Goal: Task Accomplishment & Management: Manage account settings

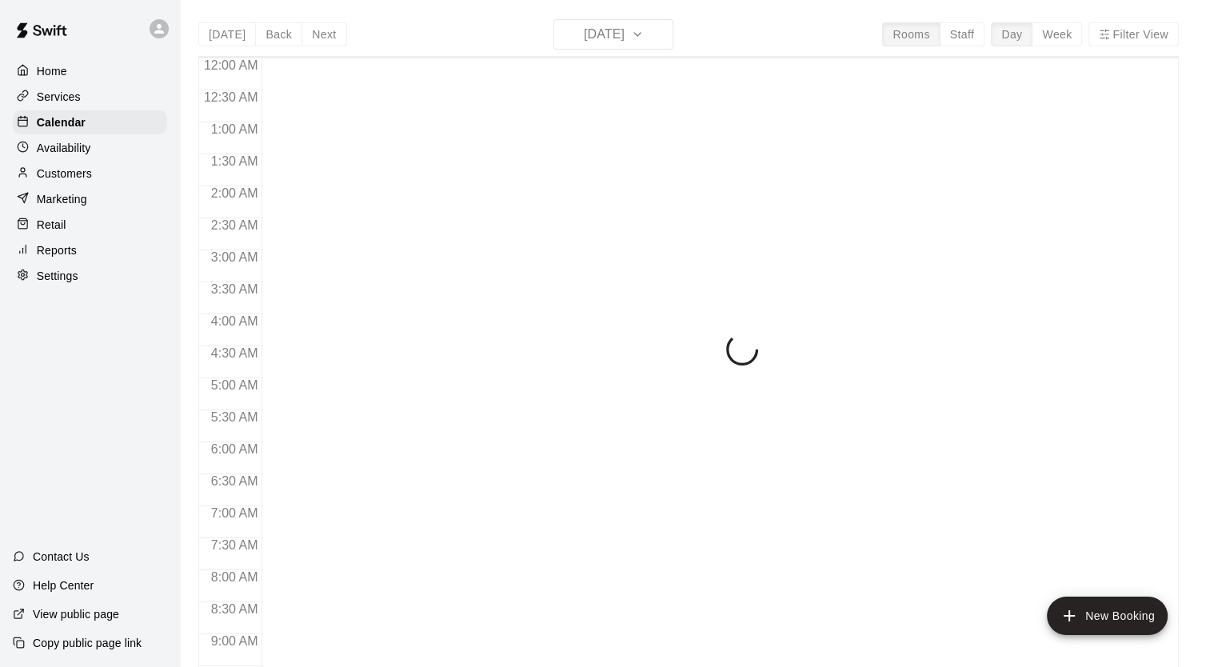
scroll to position [907, 0]
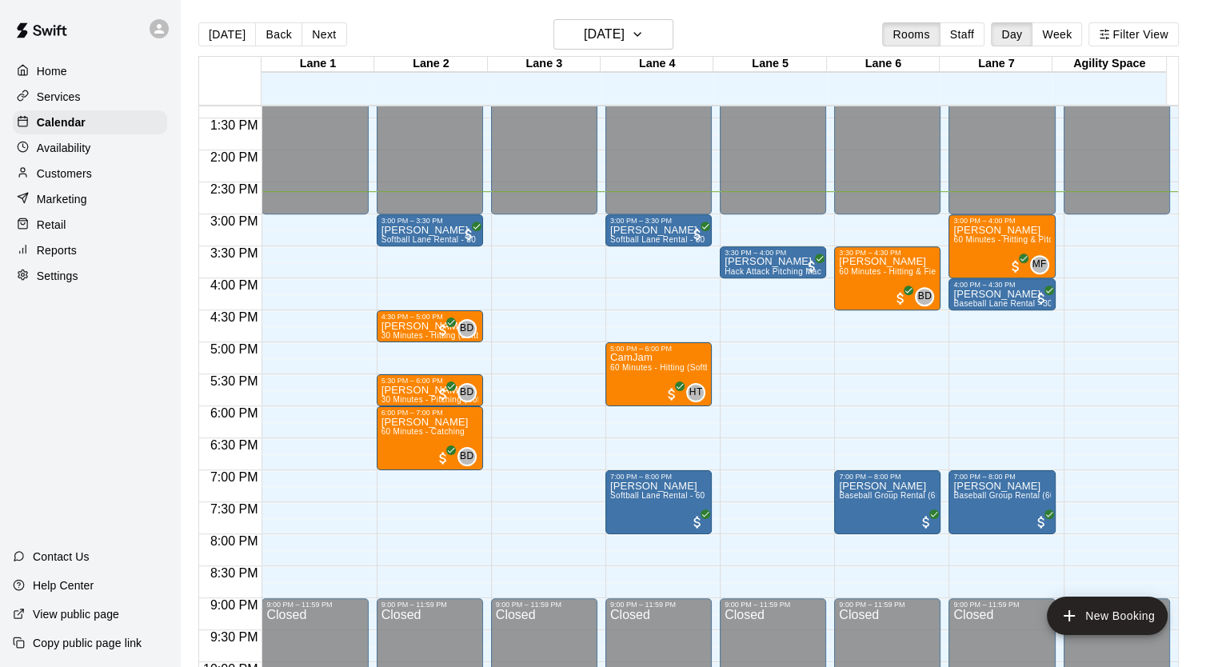
scroll to position [827, 0]
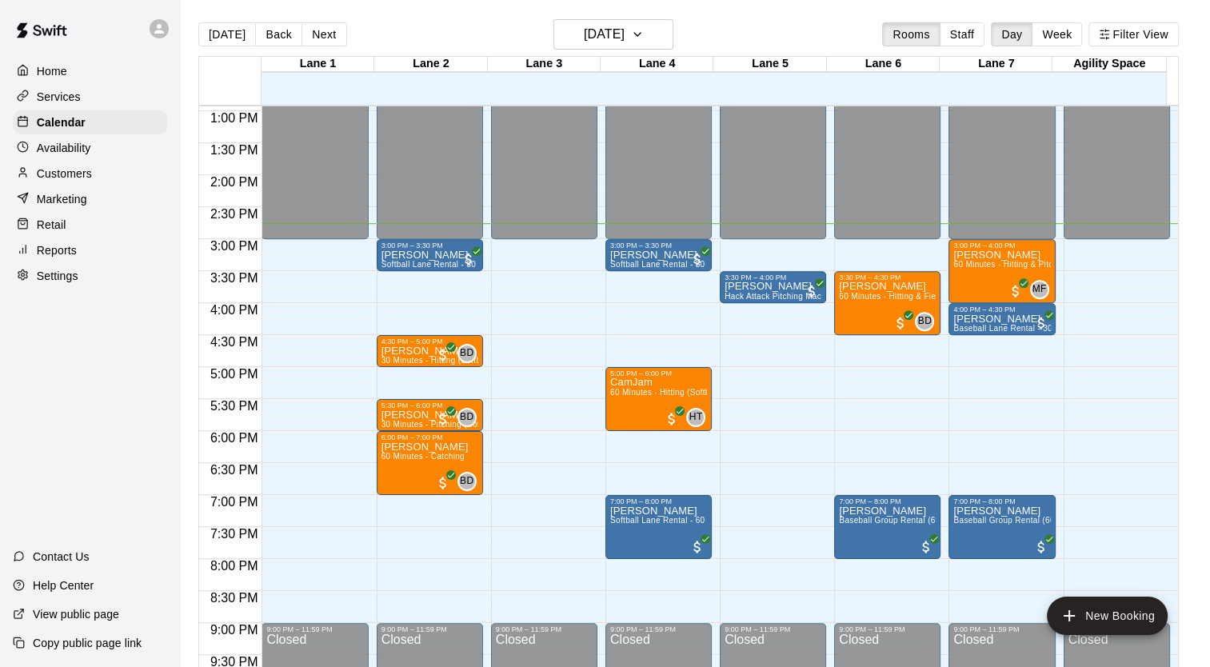
click at [68, 177] on p "Customers" at bounding box center [64, 174] width 55 height 16
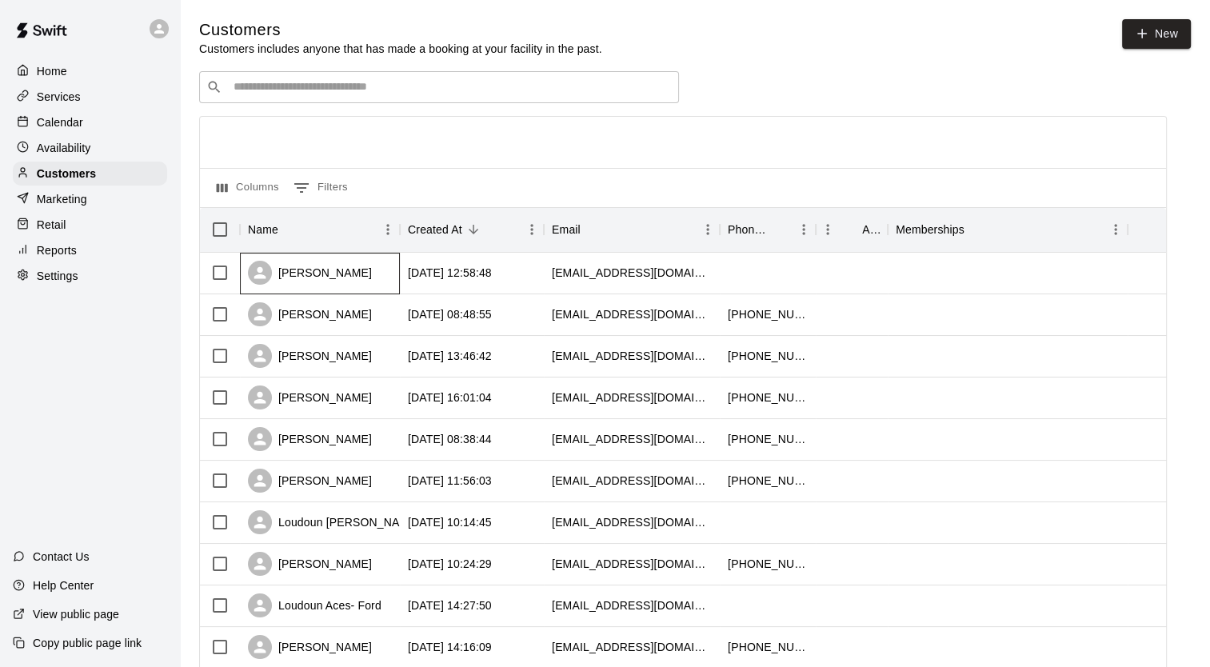
click at [344, 285] on div "[PERSON_NAME]" at bounding box center [320, 274] width 160 height 42
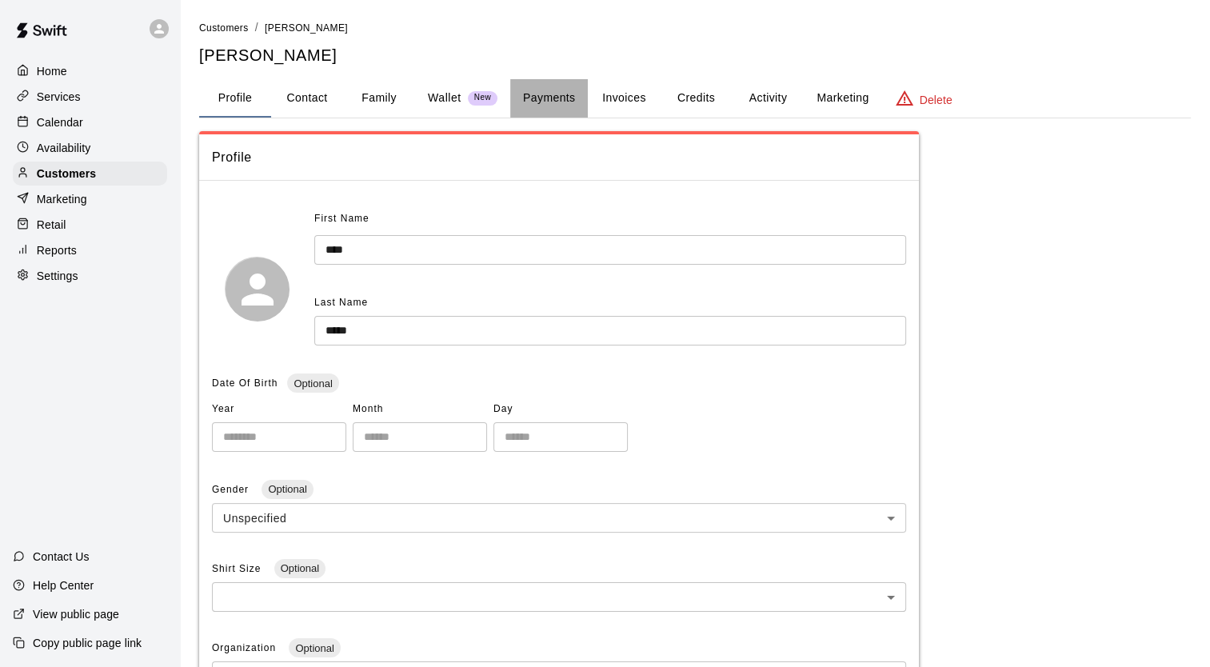
click at [537, 102] on button "Payments" at bounding box center [549, 98] width 78 height 38
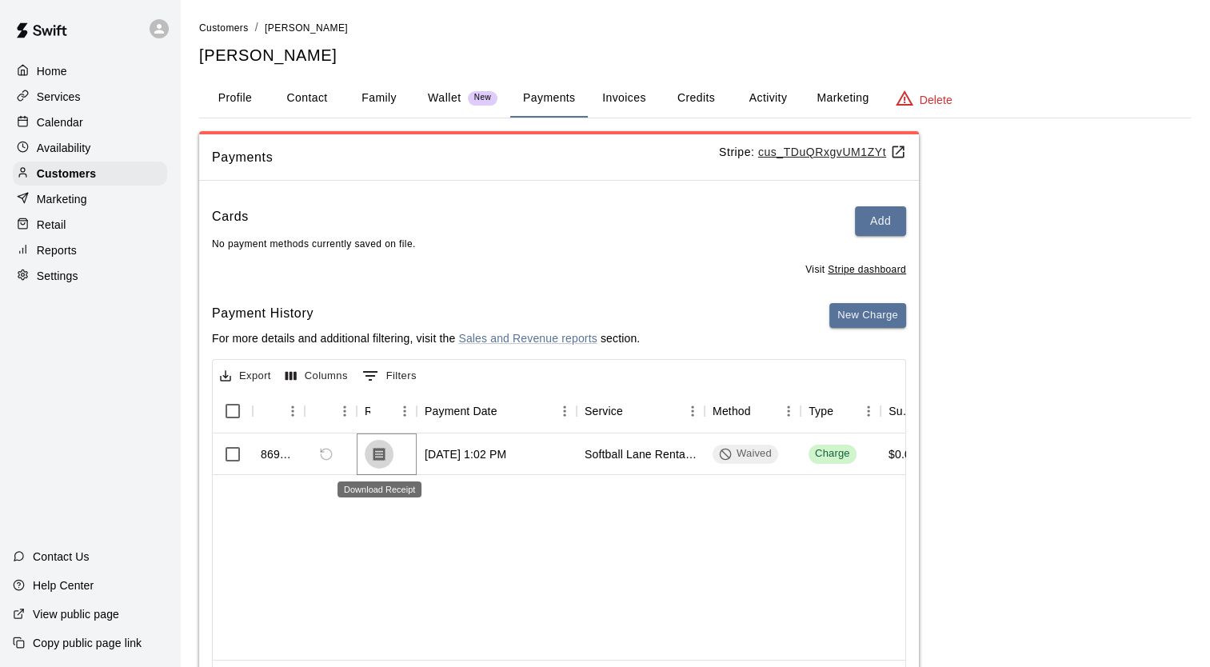
click at [381, 456] on icon "Download Receipt" at bounding box center [379, 454] width 12 height 14
click at [74, 126] on p "Calendar" at bounding box center [60, 122] width 46 height 16
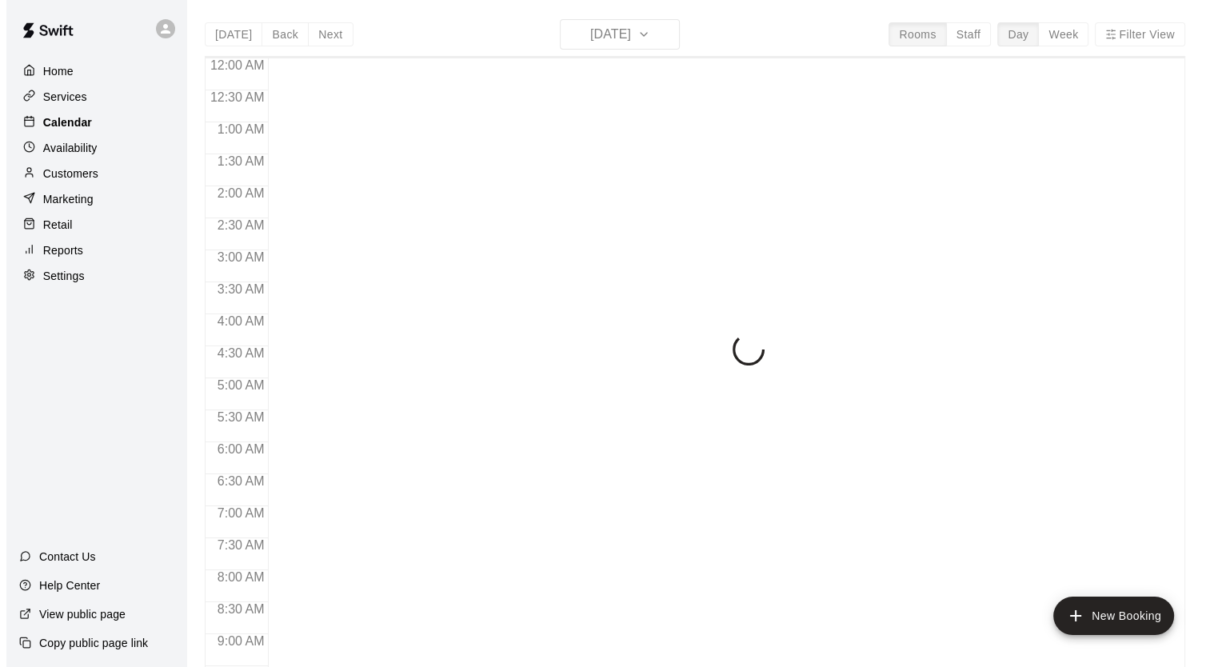
scroll to position [907, 0]
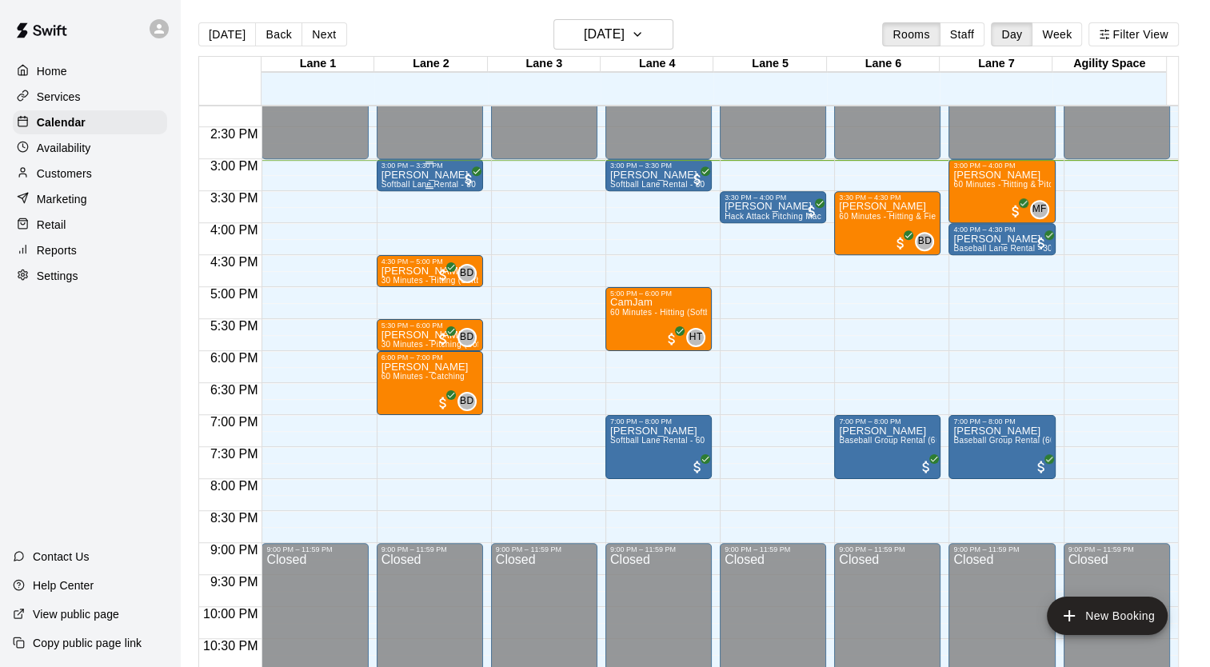
click at [437, 175] on p "[PERSON_NAME]" at bounding box center [429, 175] width 97 height 0
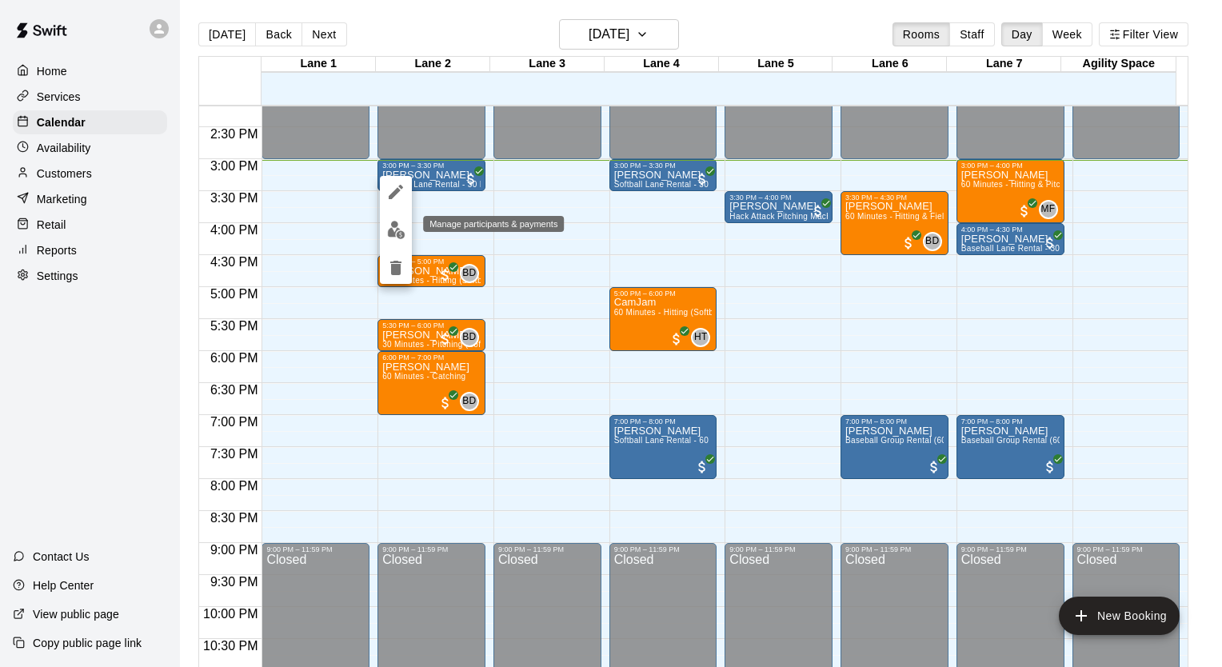
click at [400, 225] on img "edit" at bounding box center [396, 230] width 18 height 18
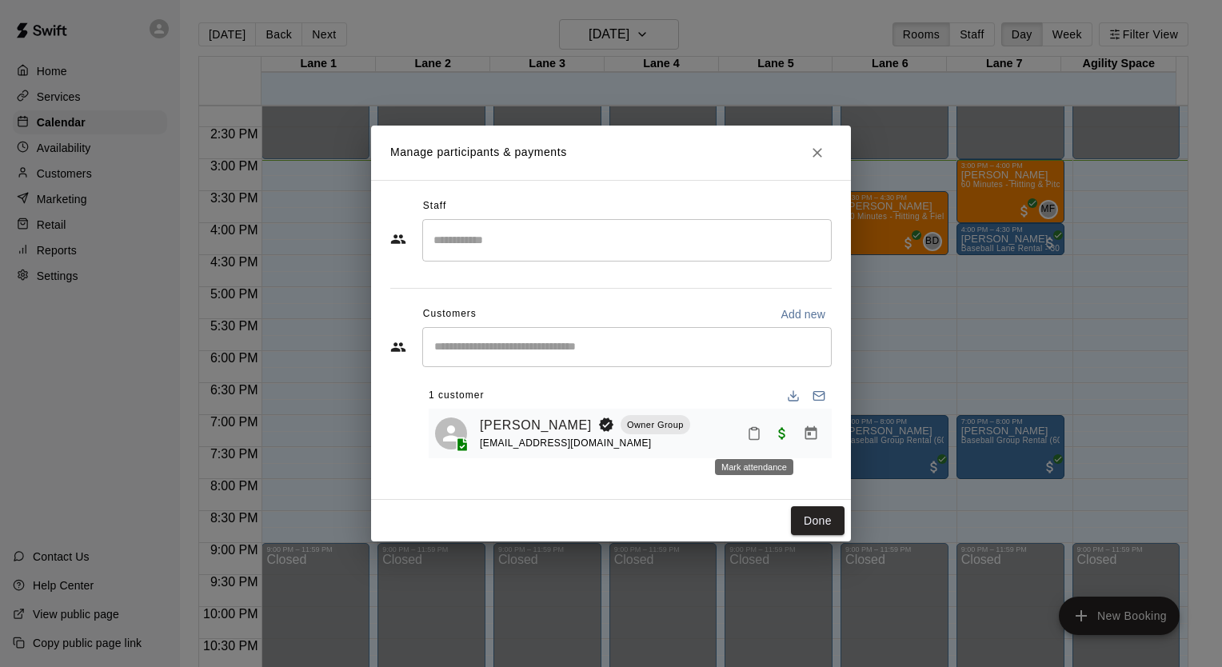
click at [752, 436] on icon "Mark attendance" at bounding box center [754, 433] width 14 height 14
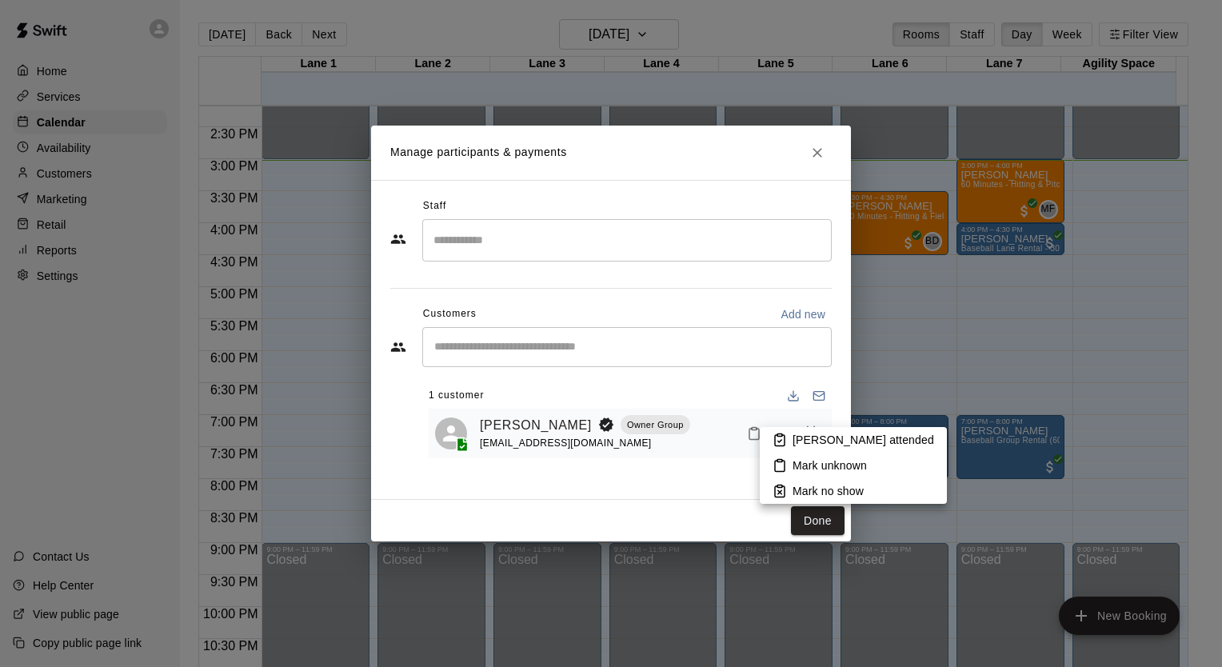
click at [798, 439] on p "[PERSON_NAME] attended" at bounding box center [863, 440] width 142 height 16
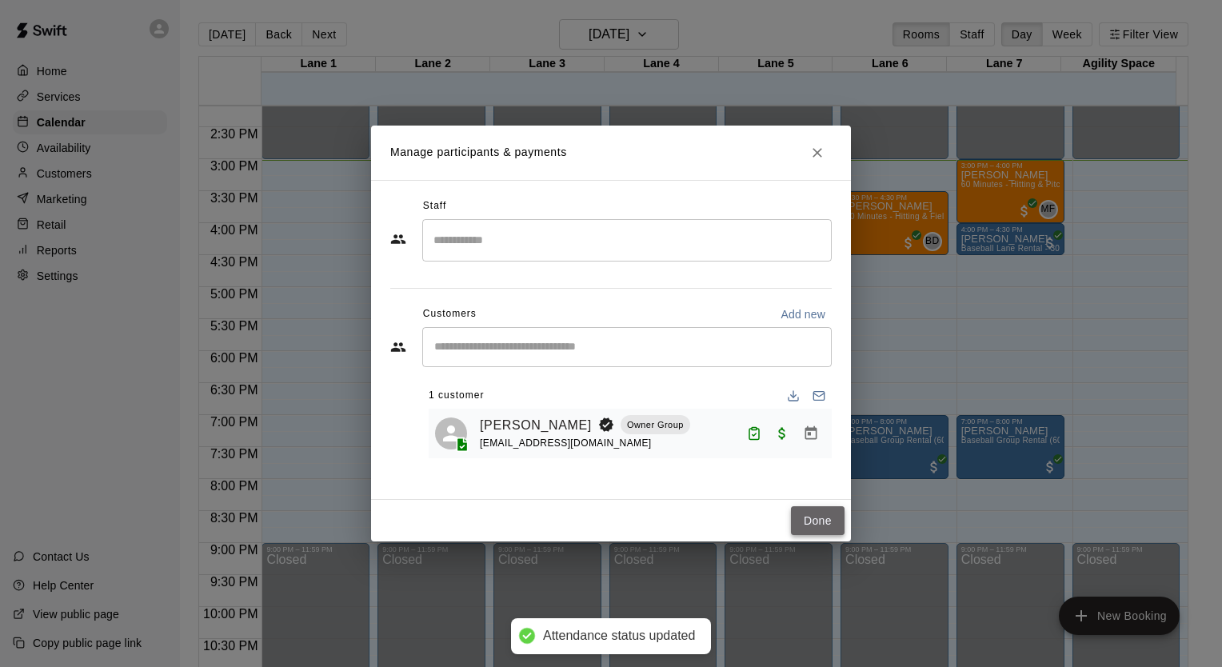
click at [816, 520] on button "Done" at bounding box center [818, 521] width 54 height 30
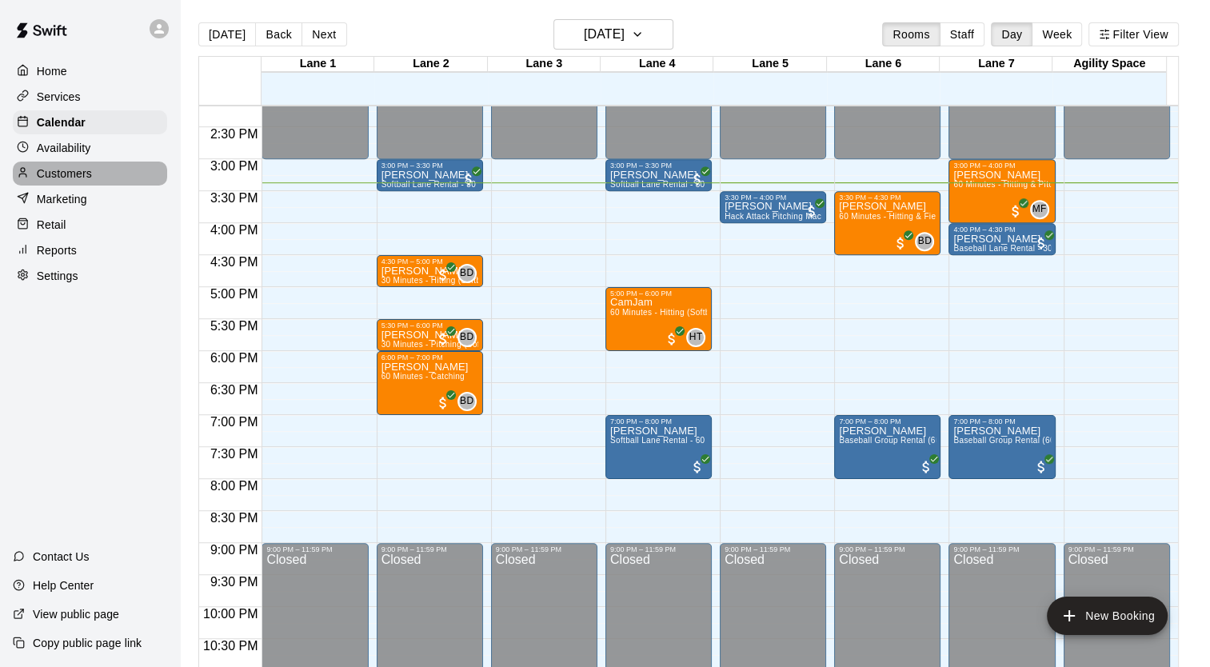
click at [70, 185] on div "Customers" at bounding box center [90, 174] width 154 height 24
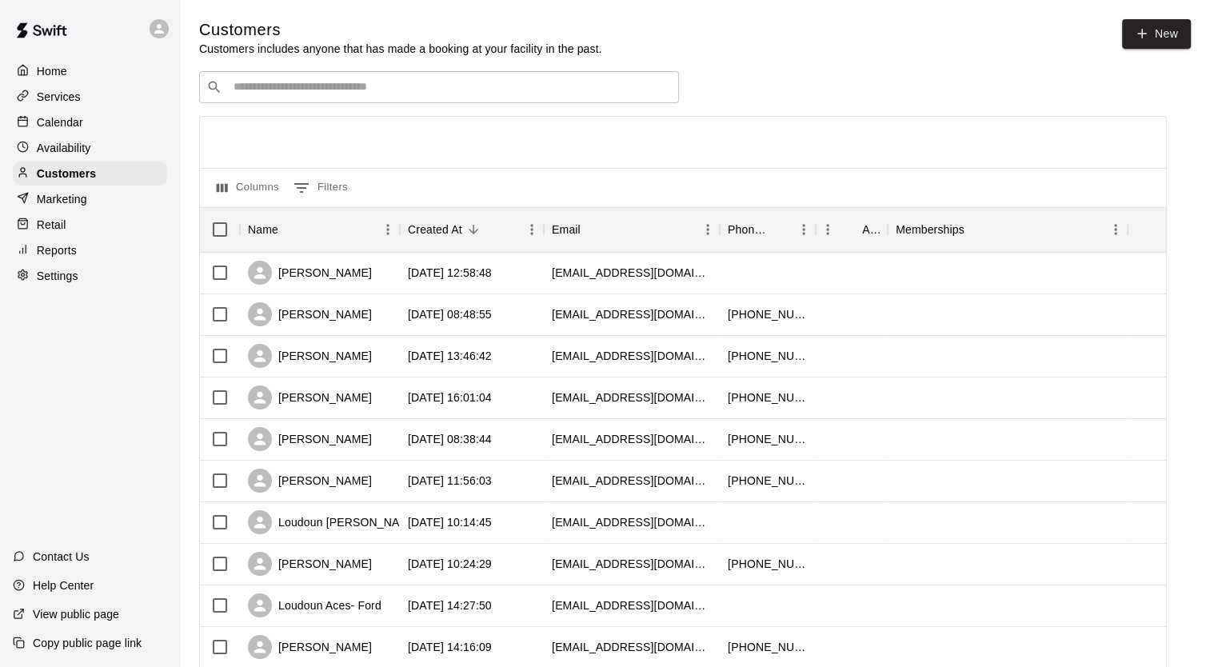
click at [385, 82] on input "Search customers by name or email" at bounding box center [450, 87] width 443 height 16
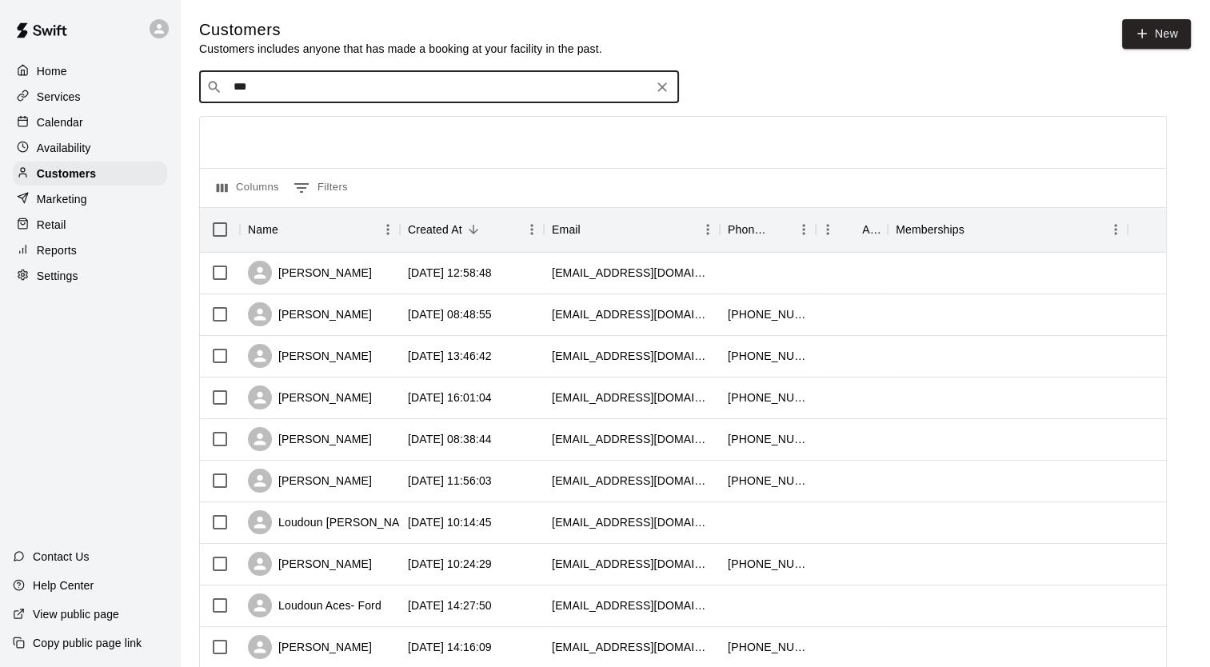
type input "****"
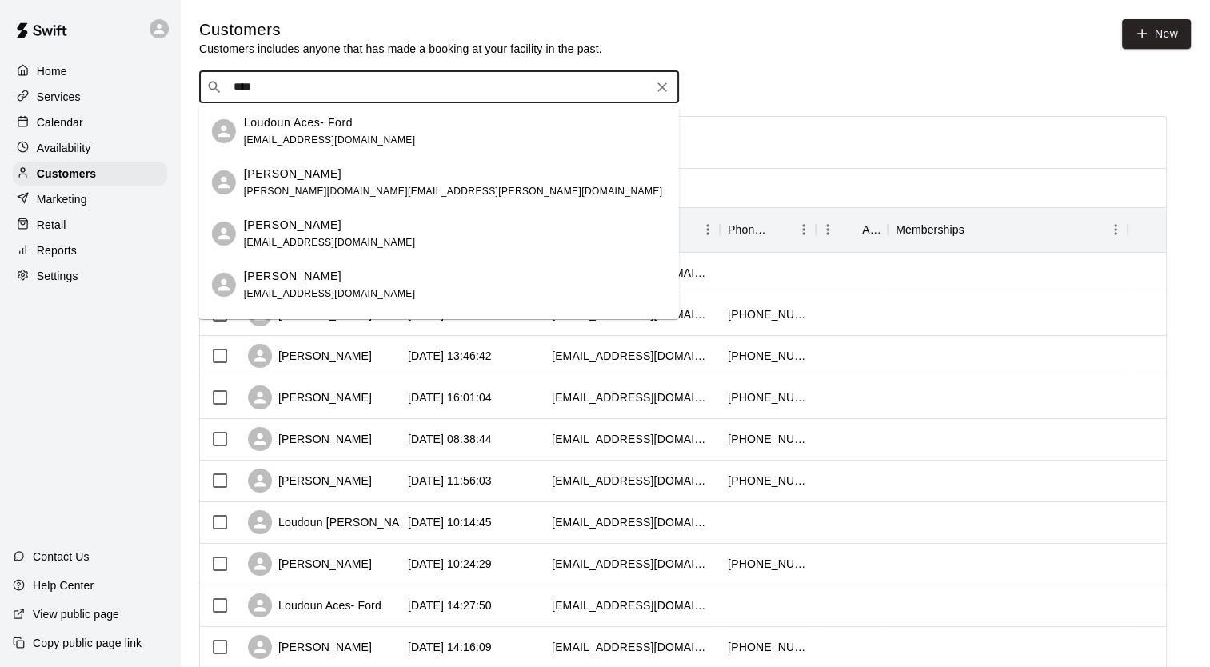
click at [311, 128] on p "Loudoun Aces- Ford" at bounding box center [298, 122] width 109 height 17
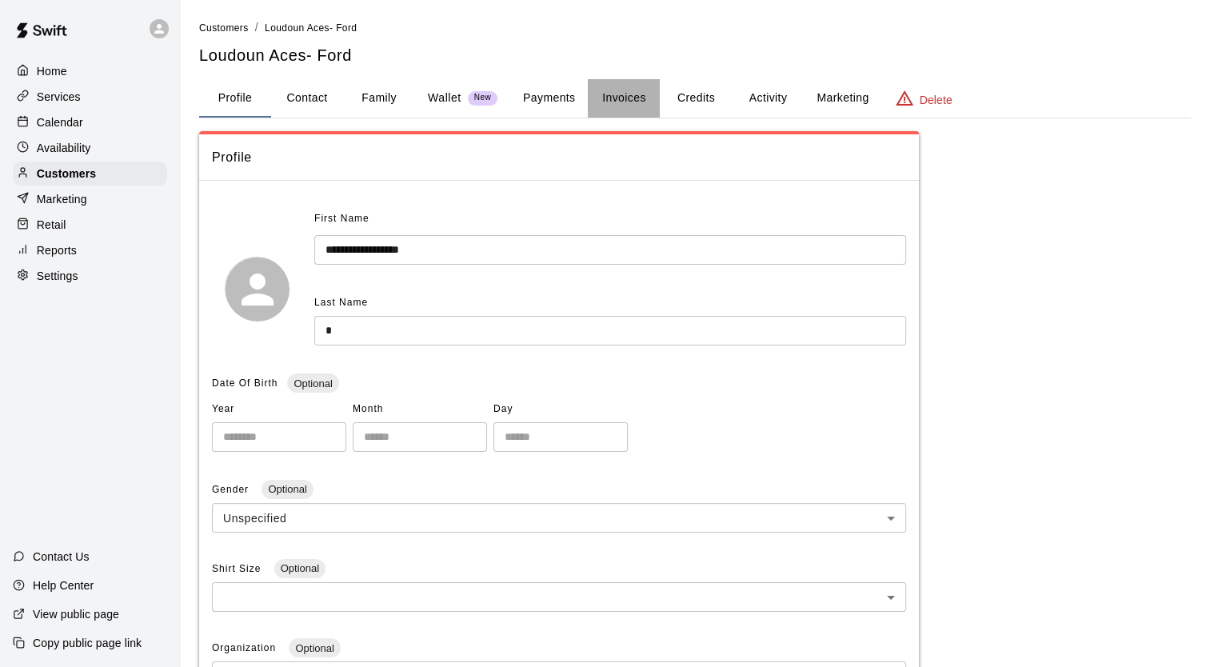
click at [610, 89] on button "Invoices" at bounding box center [624, 98] width 72 height 38
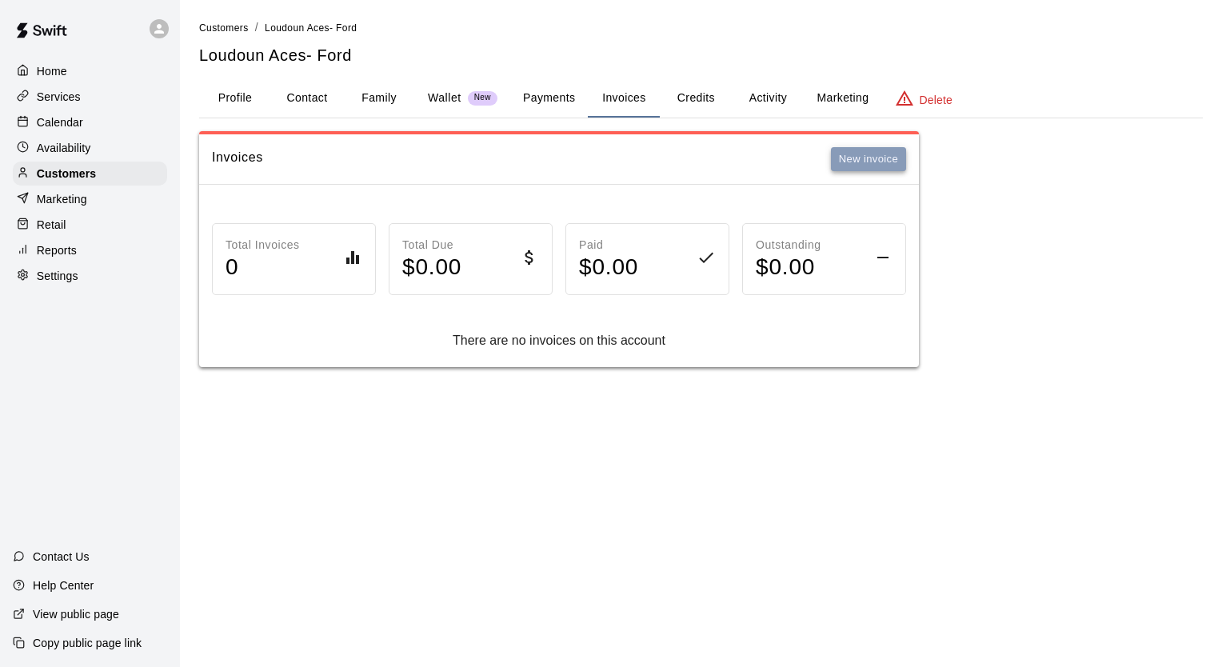
click at [851, 165] on button "New invoice" at bounding box center [868, 159] width 75 height 25
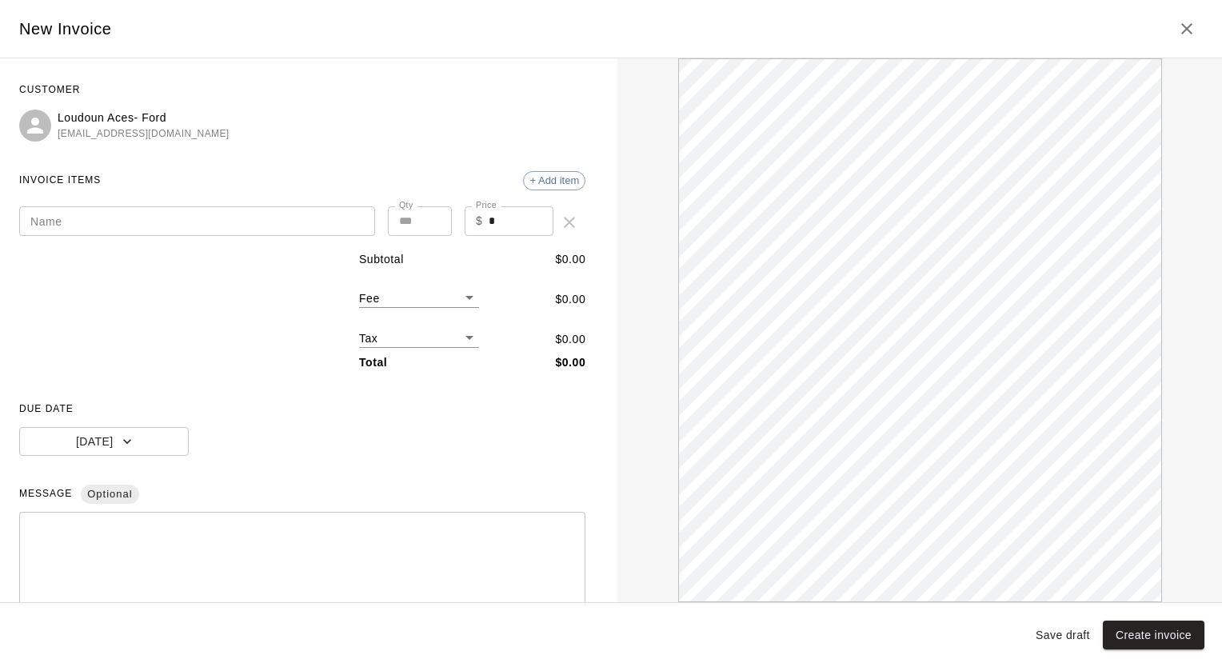
click at [495, 217] on input "*" at bounding box center [521, 221] width 65 height 30
drag, startPoint x: 492, startPoint y: 221, endPoint x: 460, endPoint y: 229, distance: 33.0
click at [465, 229] on div "$ * Price" at bounding box center [509, 221] width 89 height 30
type input "******"
click at [262, 225] on input "Name" at bounding box center [197, 221] width 356 height 30
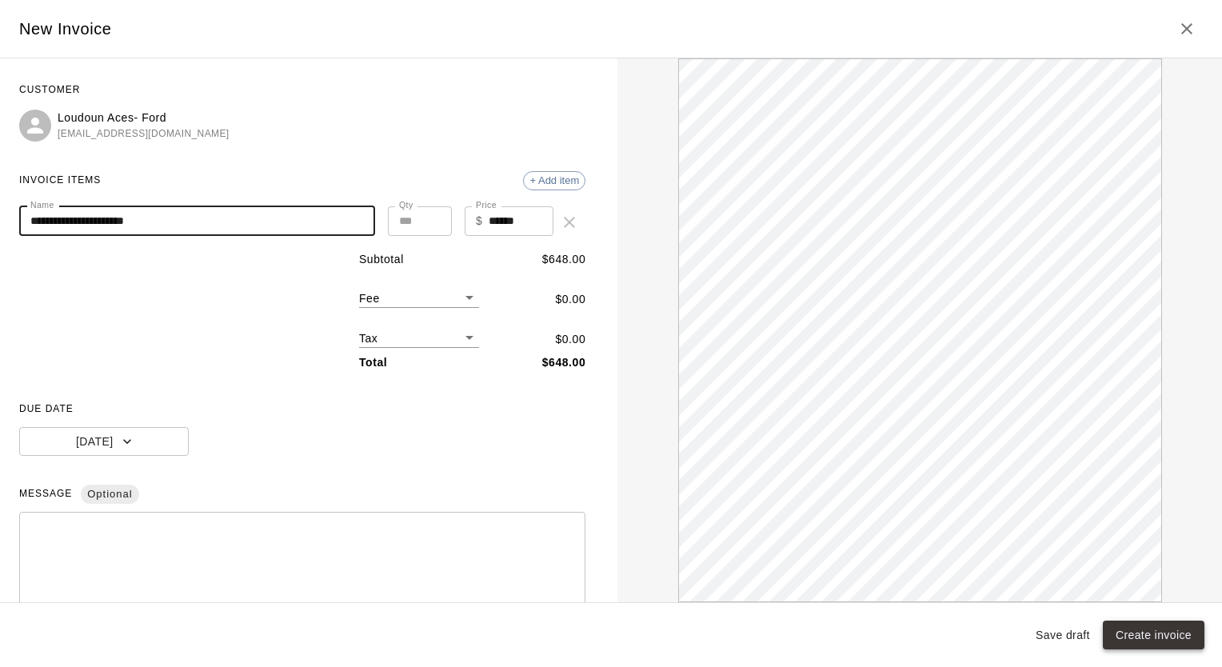
type input "**********"
click at [1139, 632] on button "Create invoice" at bounding box center [1154, 635] width 102 height 30
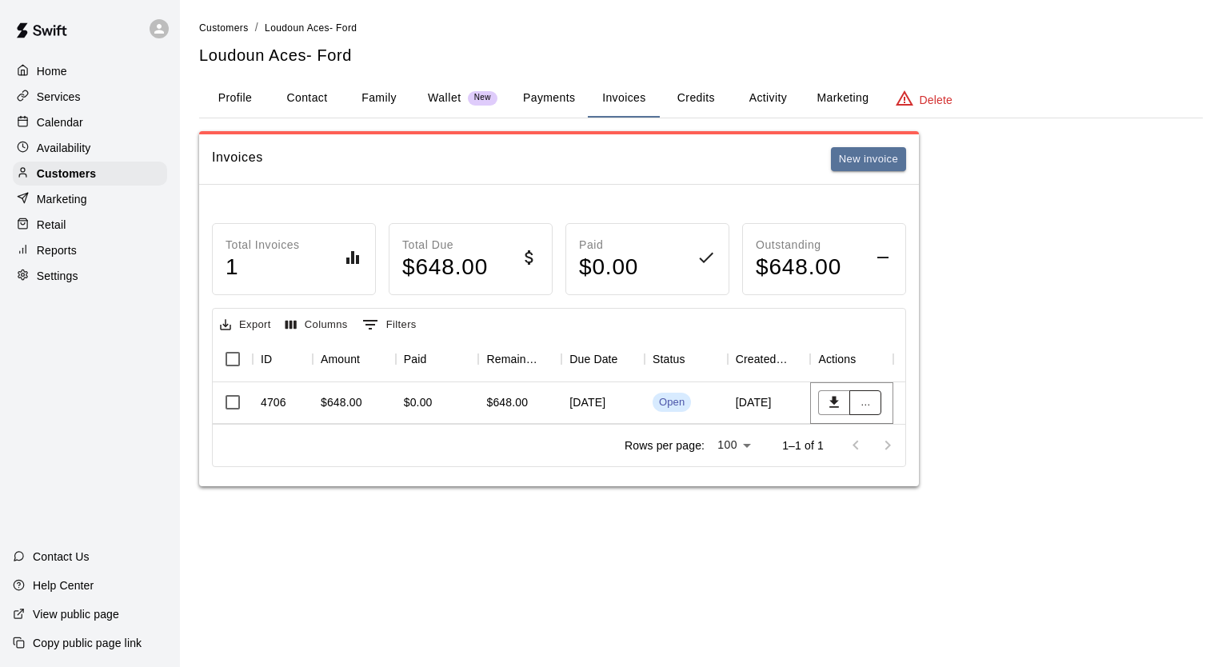
click at [871, 403] on button "..." at bounding box center [865, 402] width 32 height 25
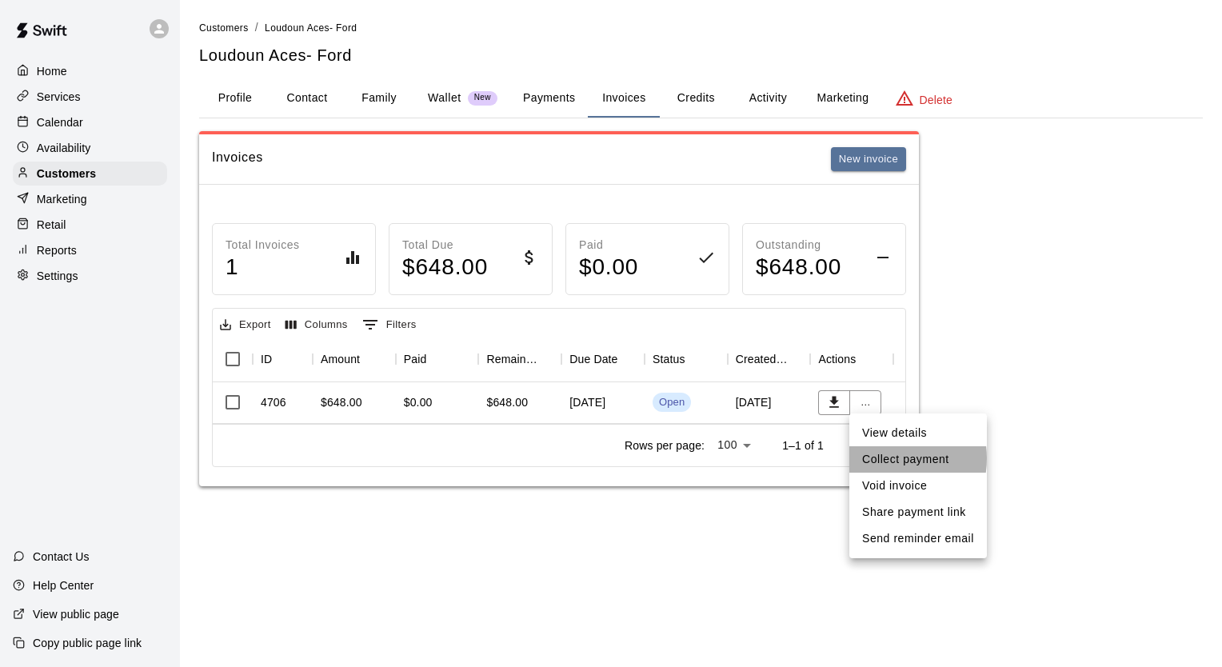
click at [880, 458] on li "Collect payment" at bounding box center [918, 459] width 138 height 26
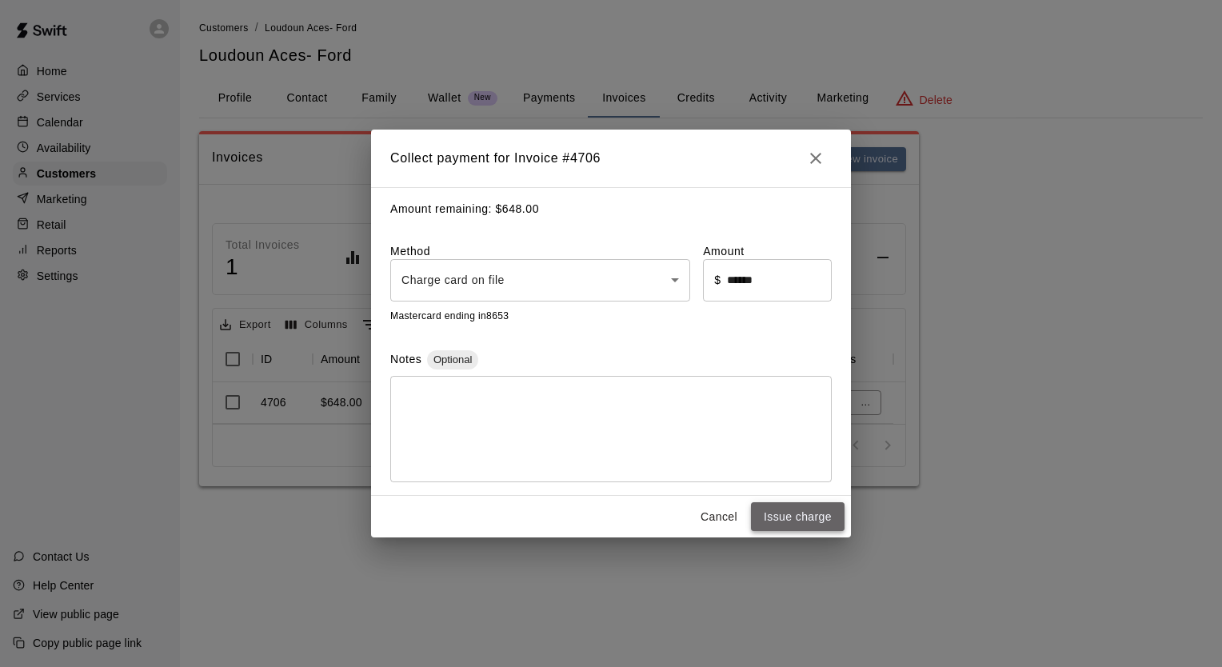
click at [793, 512] on button "Issue charge" at bounding box center [798, 517] width 94 height 30
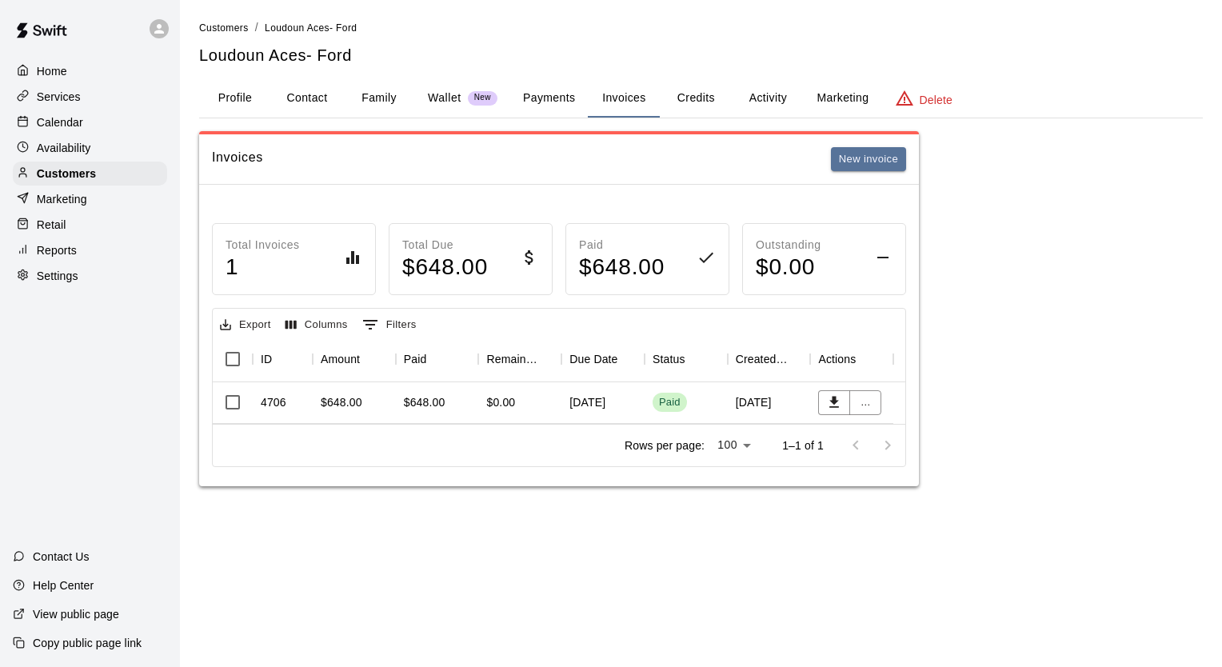
click at [63, 127] on p "Calendar" at bounding box center [60, 122] width 46 height 16
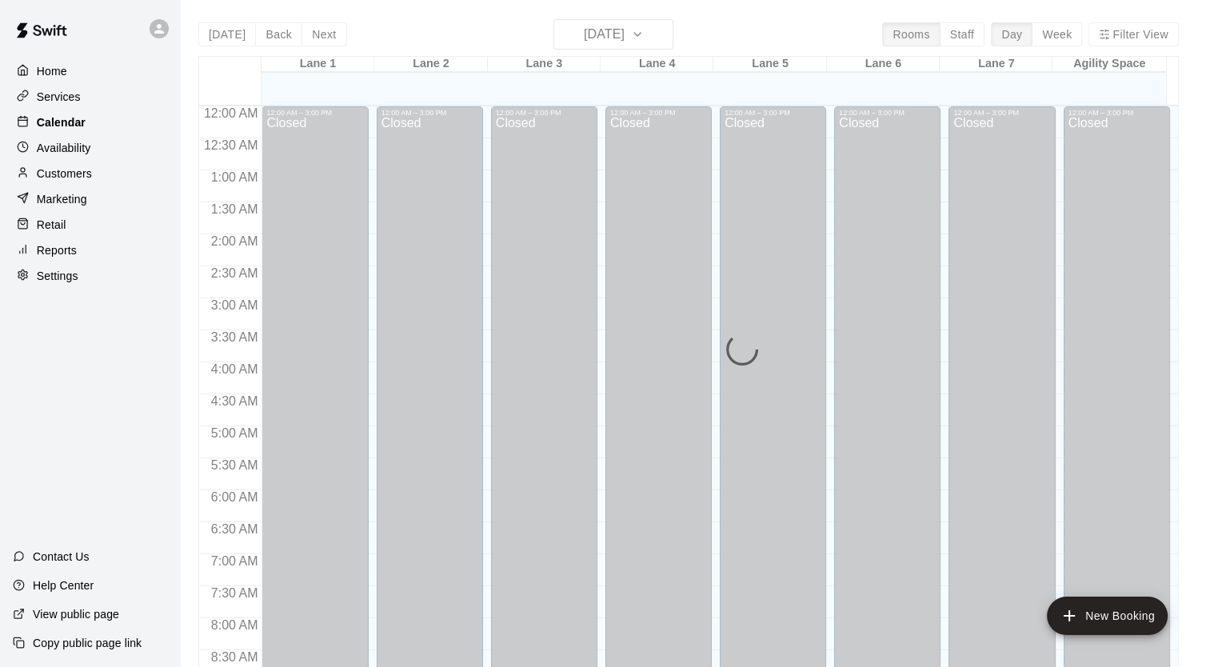
scroll to position [907, 0]
